Goal: Information Seeking & Learning: Understand process/instructions

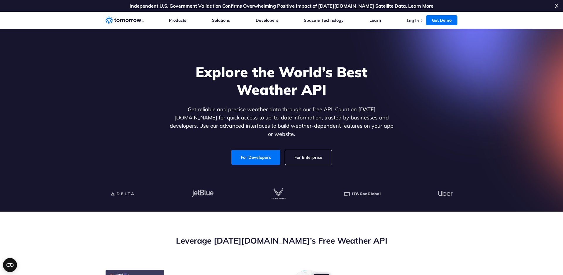
scroll to position [202, 0]
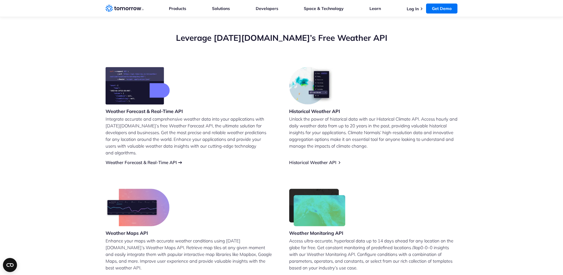
click at [144, 159] on link "Weather Forecast & Real-Time API" at bounding box center [140, 162] width 71 height 6
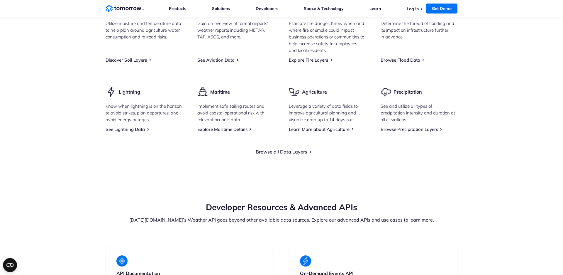
scroll to position [890, 0]
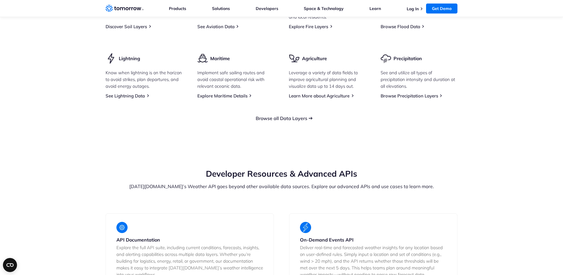
click at [296, 121] on link "Browse all Data Layers" at bounding box center [282, 118] width 52 height 6
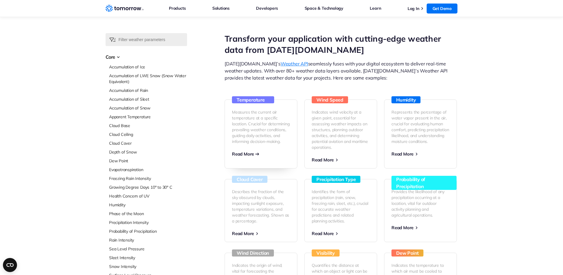
click at [278, 131] on p "Measures the current air temperature at a specific location. Crucial for determ…" at bounding box center [261, 126] width 58 height 35
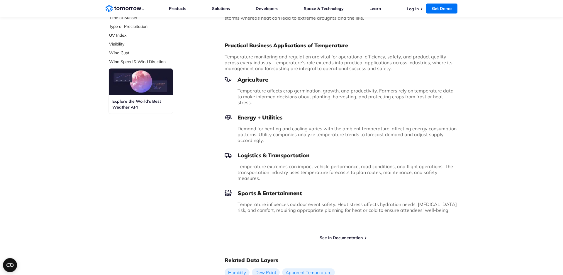
scroll to position [404, 0]
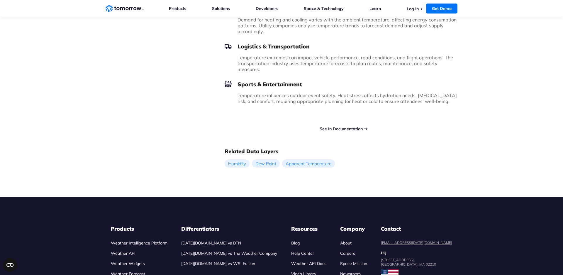
click at [353, 126] on link "See In Documentation" at bounding box center [340, 128] width 43 height 5
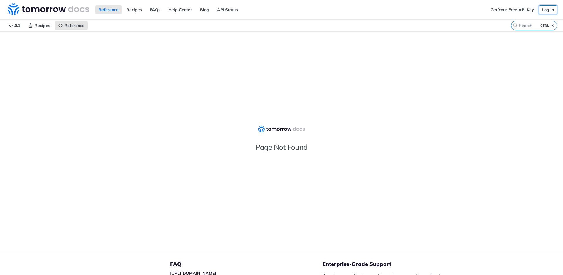
click at [549, 11] on link "Log In" at bounding box center [547, 9] width 18 height 9
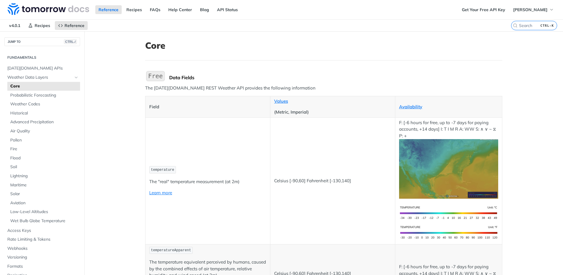
click at [349, 46] on h1 "Core" at bounding box center [323, 45] width 357 height 11
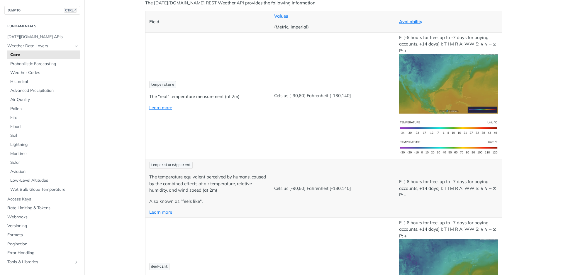
scroll to position [70, 0]
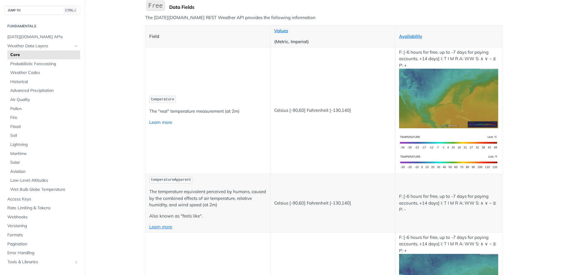
click at [164, 124] on link "Learn more" at bounding box center [160, 122] width 23 height 6
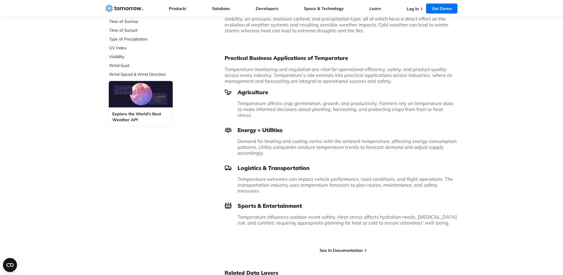
scroll to position [404, 0]
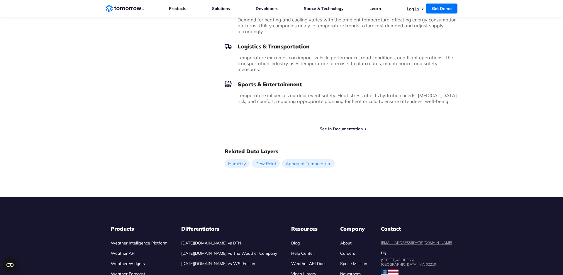
click at [414, 10] on link "Log In" at bounding box center [412, 8] width 12 height 5
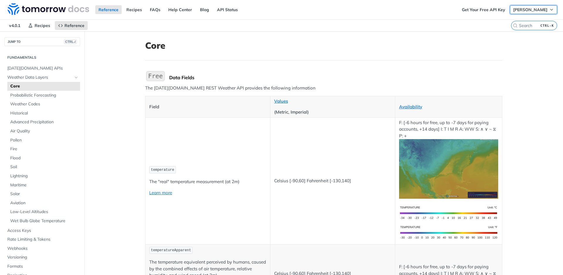
click at [537, 9] on span "Hunter Cole" at bounding box center [530, 9] width 34 height 5
click at [495, 9] on link "Get Your Free API Key" at bounding box center [483, 9] width 50 height 9
click at [160, 193] on link "Learn more" at bounding box center [160, 193] width 23 height 6
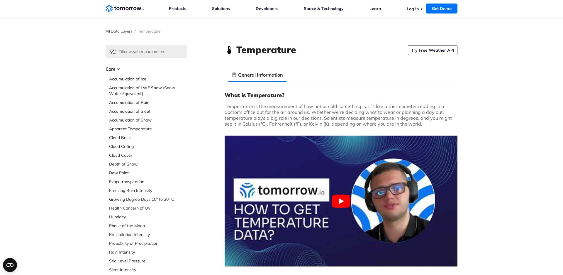
click at [443, 49] on link "Try Free Weather API" at bounding box center [433, 50] width 50 height 10
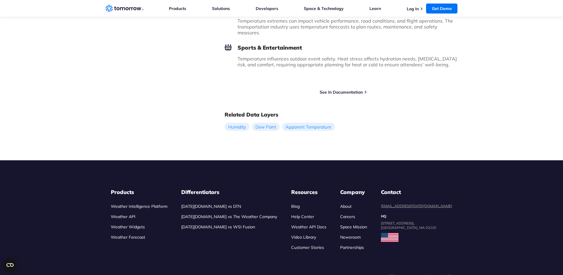
scroll to position [445, 0]
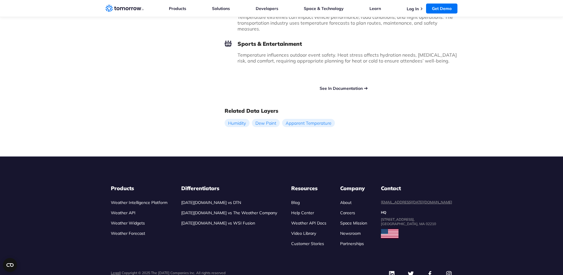
click at [336, 86] on link "See In Documentation" at bounding box center [340, 88] width 43 height 5
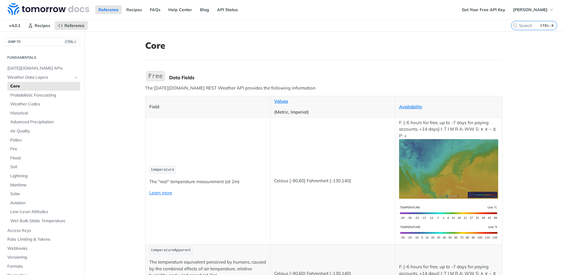
click at [445, 173] on img "Expand image" at bounding box center [448, 168] width 99 height 59
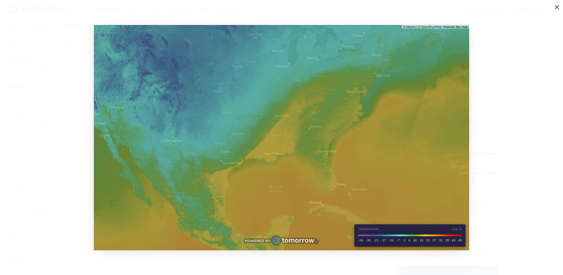
click at [445, 173] on img "Collapse image" at bounding box center [281, 137] width 375 height 225
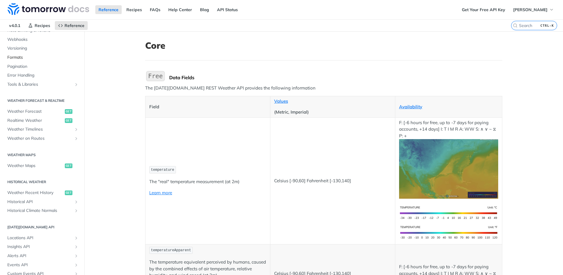
scroll to position [211, 0]
click at [38, 109] on span "Weather Forecast" at bounding box center [35, 109] width 56 height 6
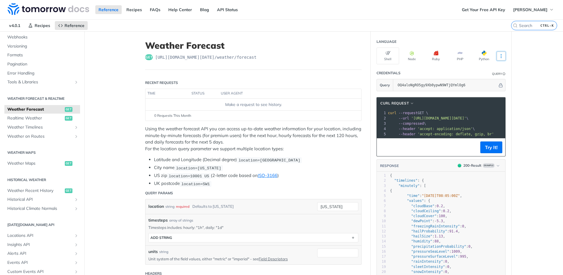
click at [501, 56] on icon "More ellipsis" at bounding box center [500, 56] width 1 height 4
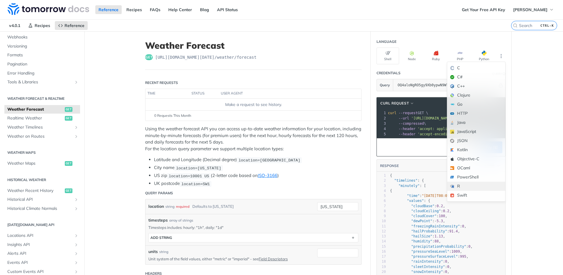
click at [465, 185] on div "R" at bounding box center [476, 185] width 58 height 9
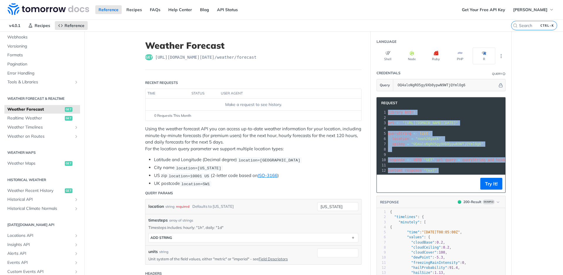
drag, startPoint x: 447, startPoint y: 168, endPoint x: 387, endPoint y: 111, distance: 82.3
click at [387, 111] on div "1 library ( httr ) 2 ​ 3 url <- "https://api.tomorrow.io/v4/weather/forecast" 4…" at bounding box center [571, 141] width 368 height 63
copy div "library ( httr ) 2 ​ 3 url <- "https://api.tomorrow.io/v4/weather/forecast" 4 ​…"
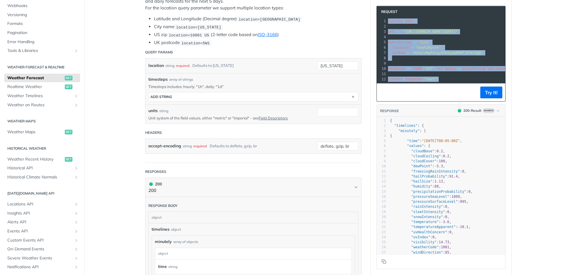
scroll to position [105, 0]
